Goal: Transaction & Acquisition: Purchase product/service

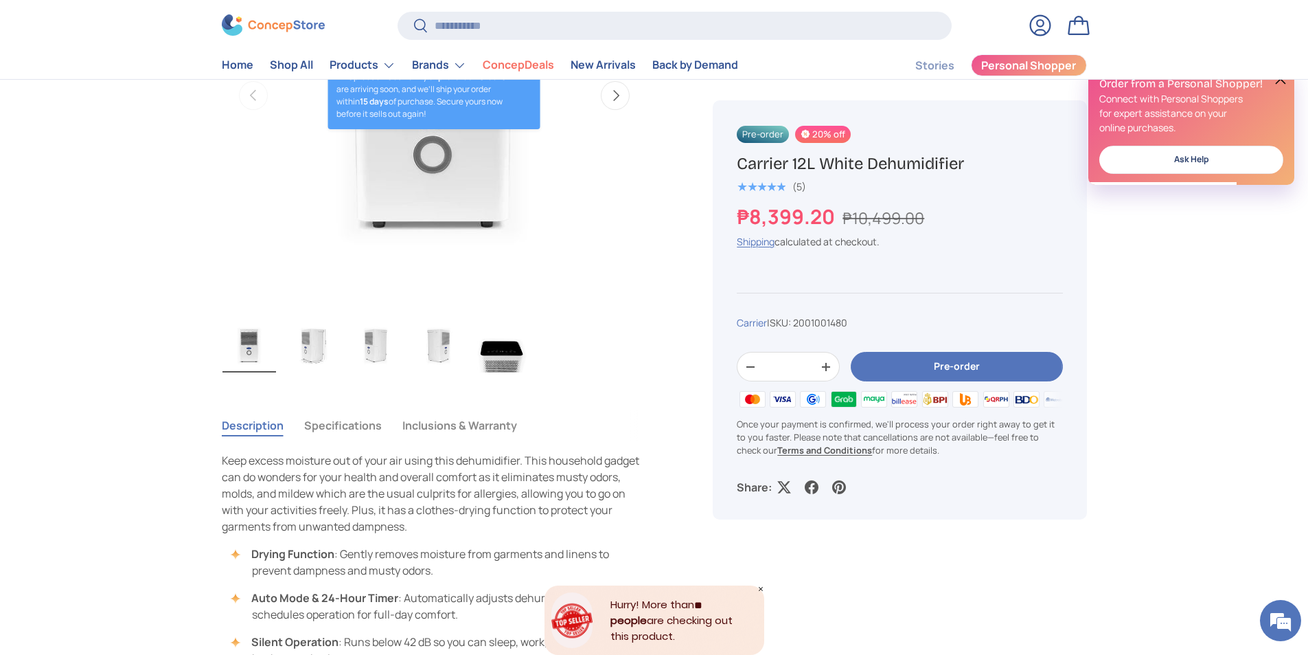
scroll to position [618, 0]
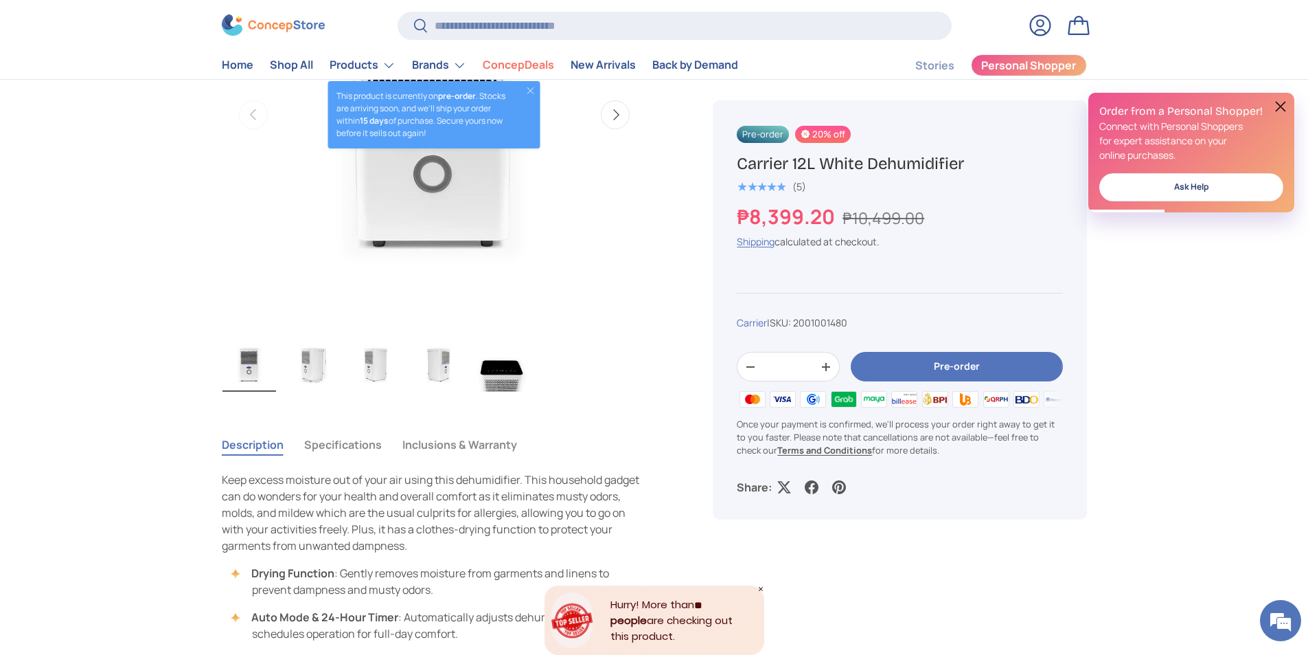
drag, startPoint x: 969, startPoint y: 163, endPoint x: 730, endPoint y: 153, distance: 239.2
click at [730, 153] on div "Pre-order 20% off Carrier 12L White Dehumidifier ★★★★★ (5) ₱8,399.20 ₱10,499.00…" at bounding box center [900, 309] width 374 height 419
copy h1 "Carrier 12L White Dehumidifier"
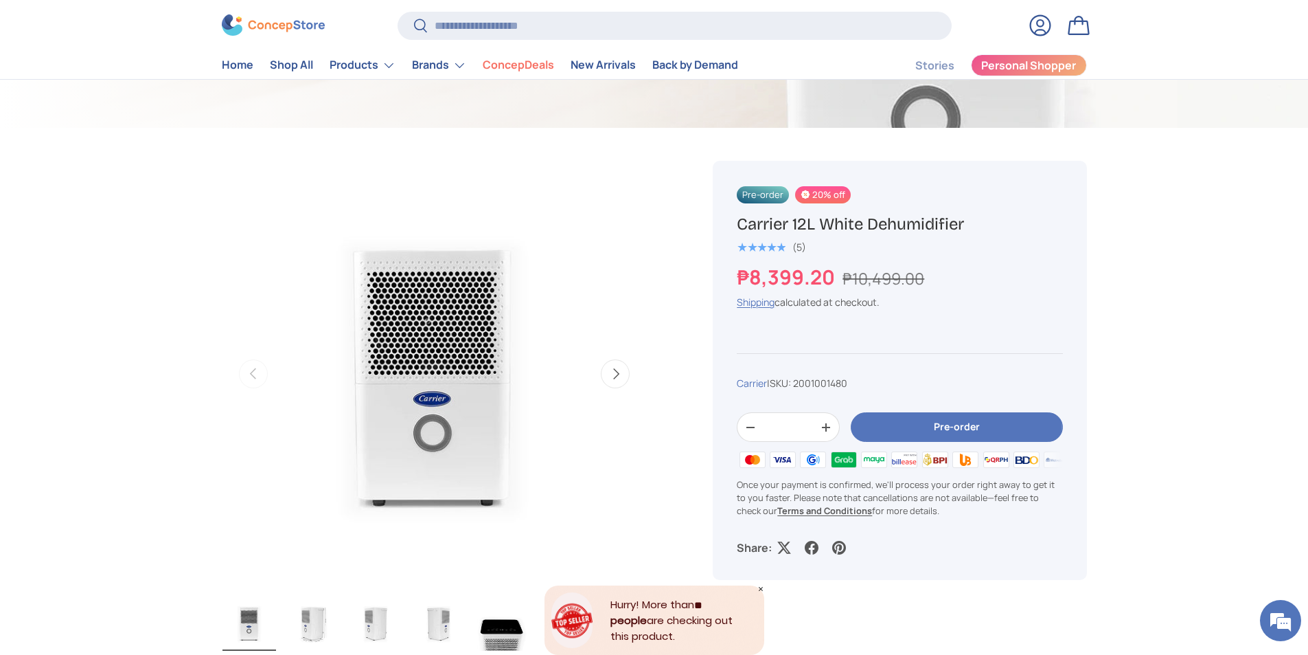
scroll to position [343, 0]
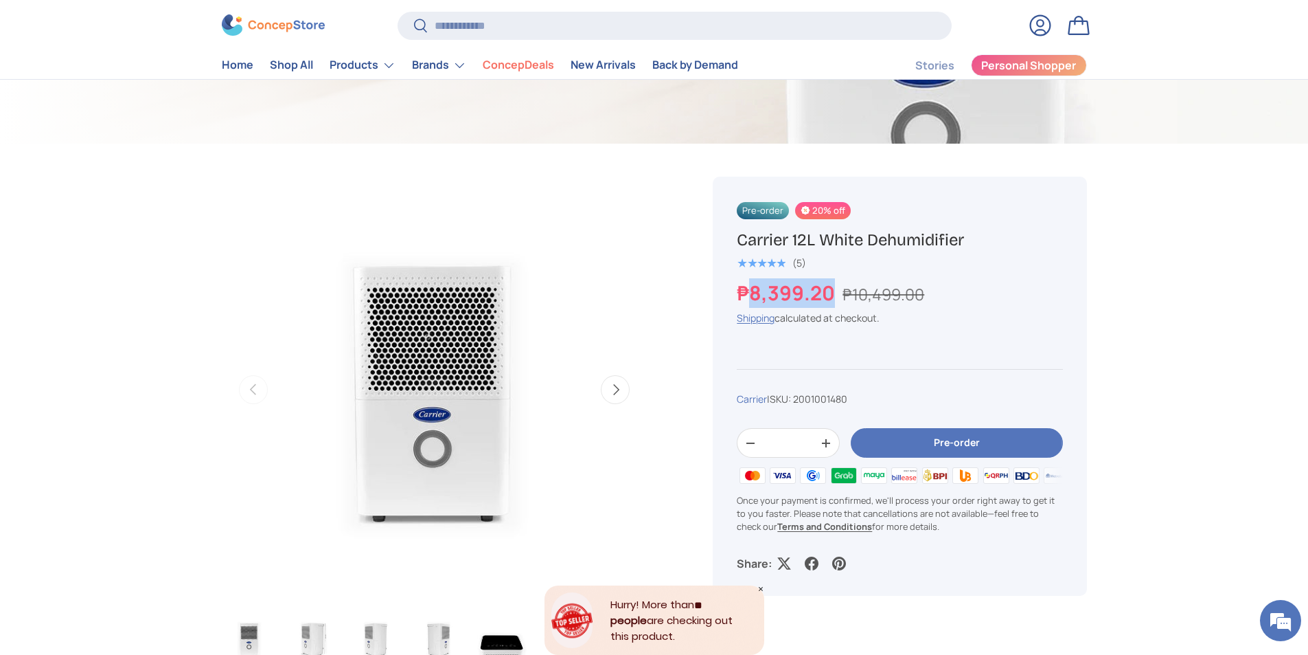
drag, startPoint x: 833, startPoint y: 291, endPoint x: 751, endPoint y: 293, distance: 82.4
click at [751, 293] on strong "₱8,399.20" at bounding box center [788, 292] width 102 height 27
copy strong "8,399.20"
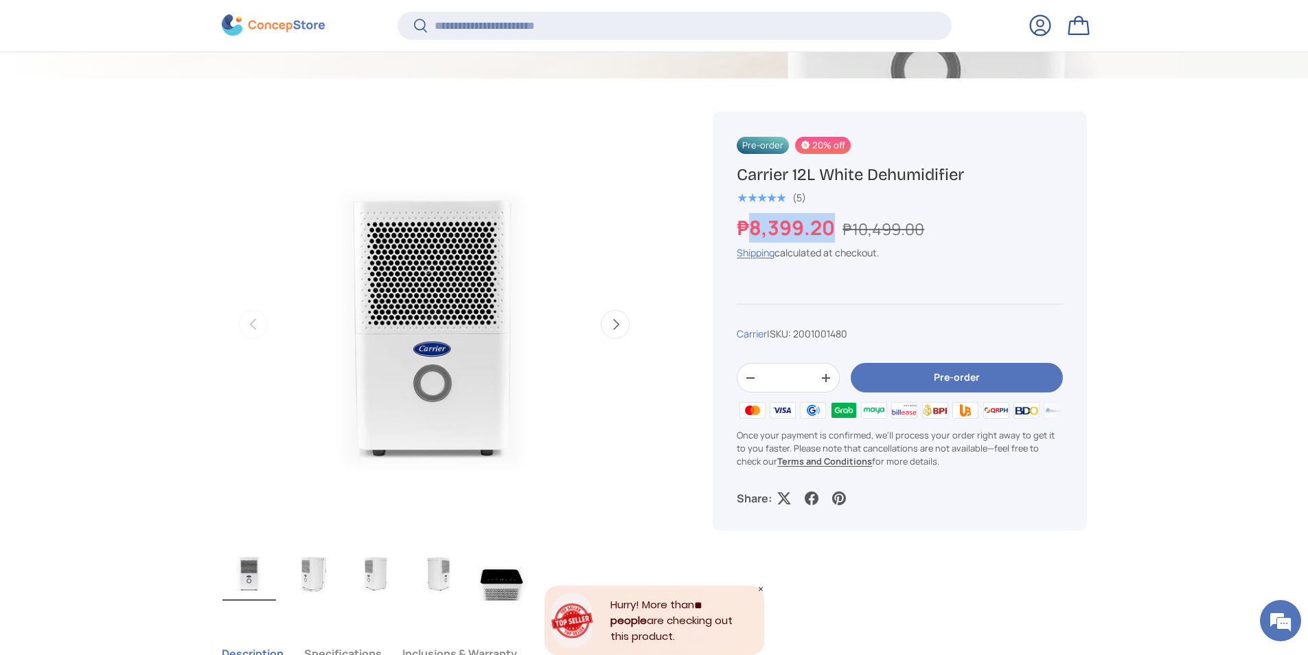
scroll to position [478, 0]
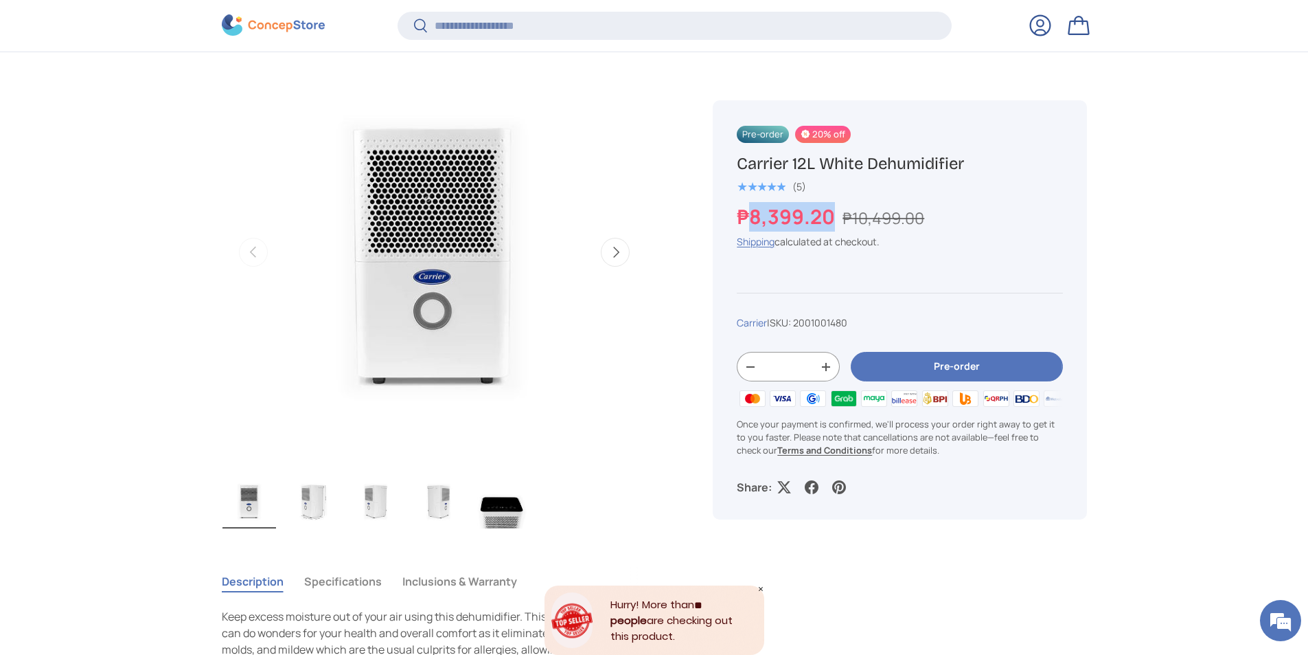
click at [827, 363] on button "+" at bounding box center [826, 366] width 26 height 21
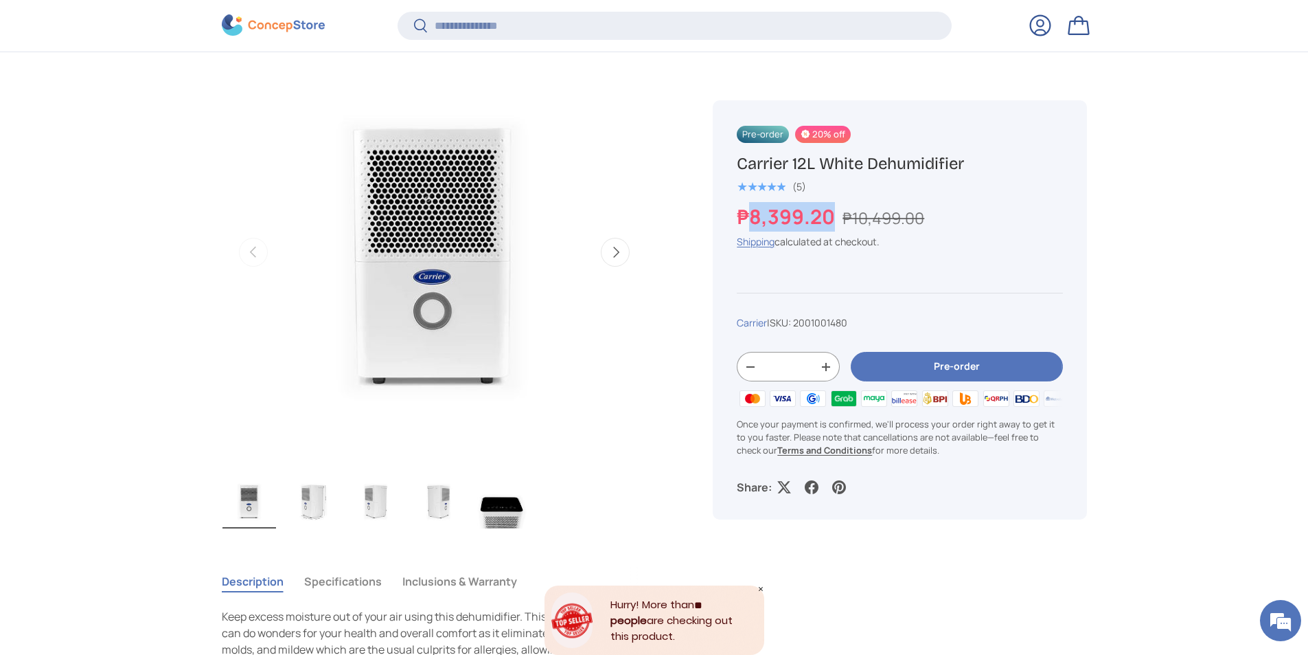
click at [827, 363] on button "+" at bounding box center [826, 366] width 26 height 21
type input "*"
click at [933, 366] on button "Pre-order" at bounding box center [957, 367] width 212 height 30
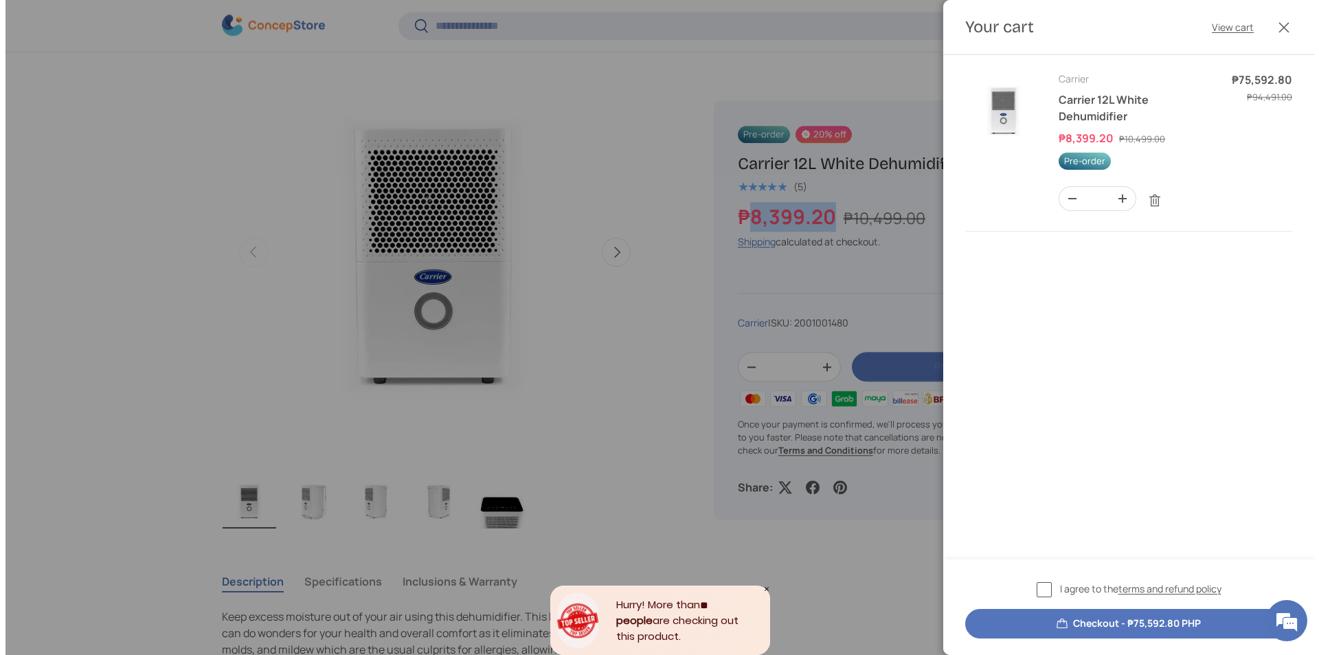
scroll to position [0, 0]
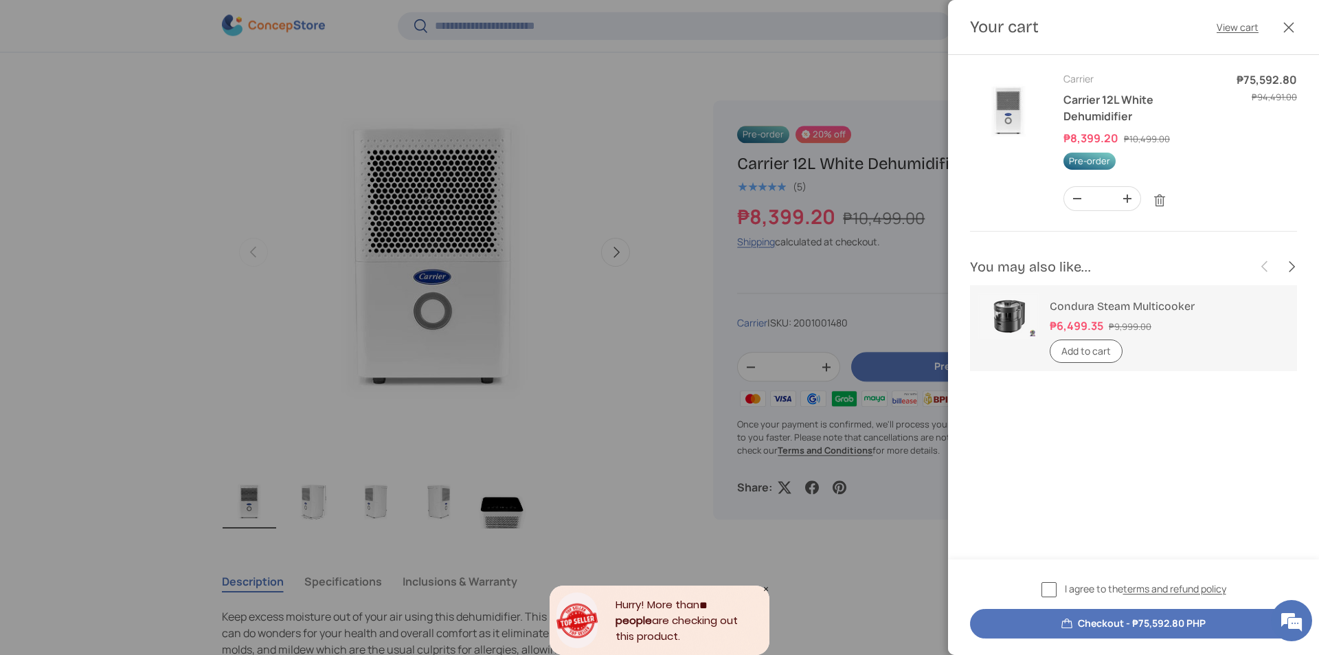
click at [639, 407] on div at bounding box center [659, 327] width 1319 height 655
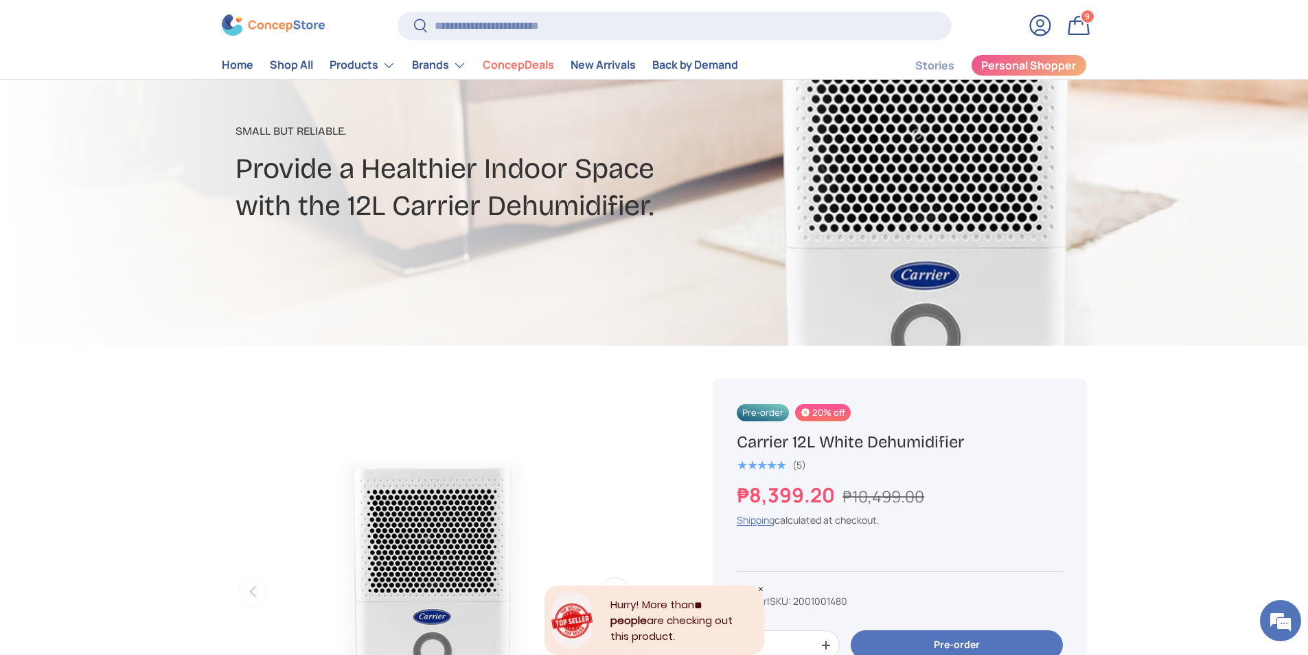
scroll to position [138, 0]
